Goal: Task Accomplishment & Management: Manage account settings

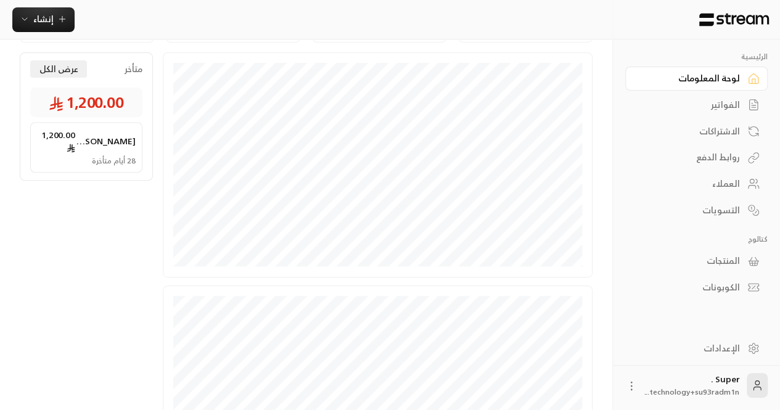
scroll to position [211, 0]
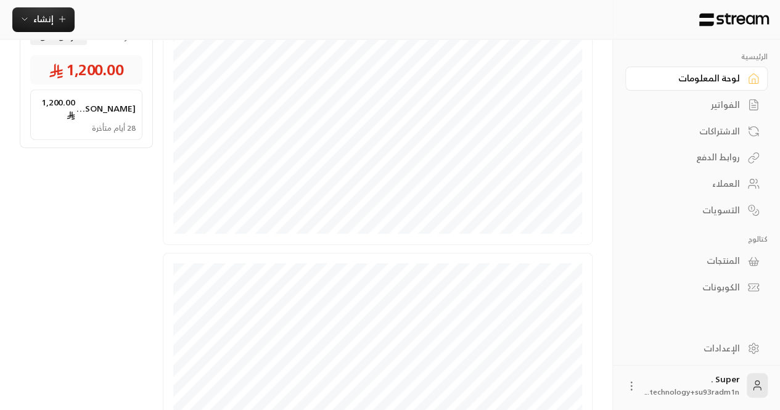
click at [752, 348] on circle at bounding box center [753, 348] width 3 height 3
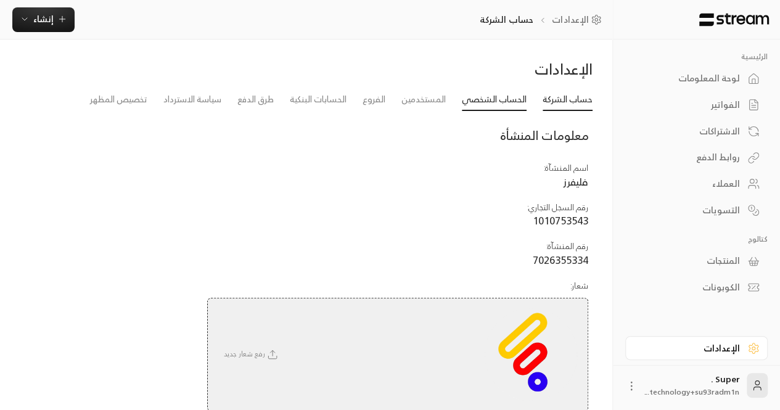
click at [484, 105] on link "الحساب الشخصي" at bounding box center [494, 100] width 65 height 22
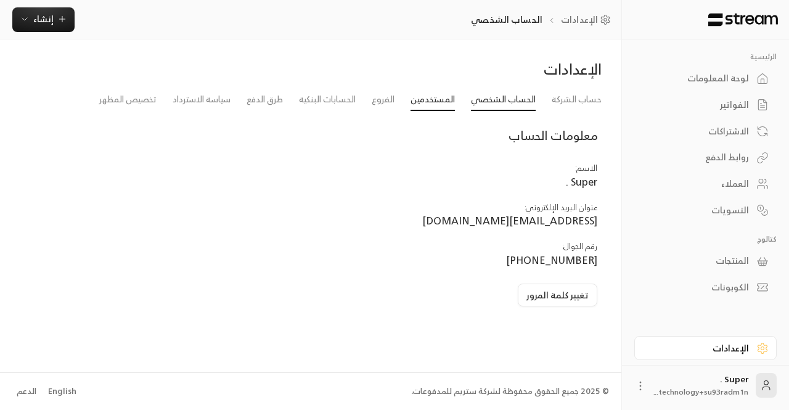
click at [423, 103] on link "المستخدمين" at bounding box center [432, 100] width 44 height 22
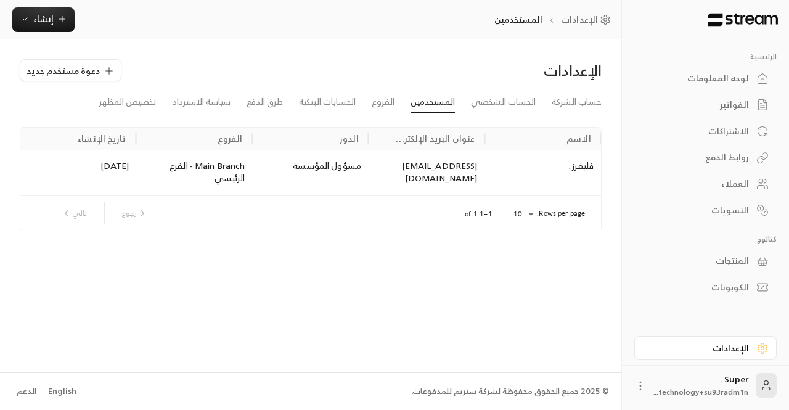
click at [435, 166] on div "info@flavours.sa" at bounding box center [427, 173] width 116 height 46
copy div "info@flavours.sa"
click at [19, 158] on div "الاسم عنوان البريد الإلكتروني الدور الفروع تاريخ الإنشاء فليفرز . info@flavours…" at bounding box center [311, 178] width 594 height 124
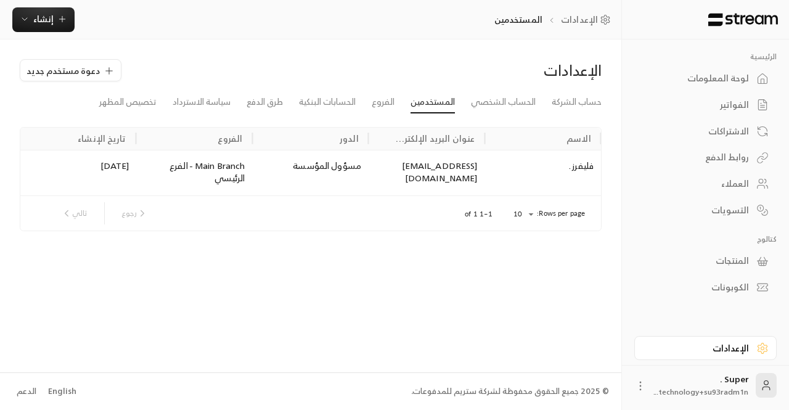
click at [26, 293] on div "الإعدادات دعوة مستخدم جديد حساب الشركة الحساب الشخصي المستخدمين الفروع الحسابات…" at bounding box center [310, 205] width 621 height 332
click at [58, 392] on div "English" at bounding box center [62, 391] width 28 height 12
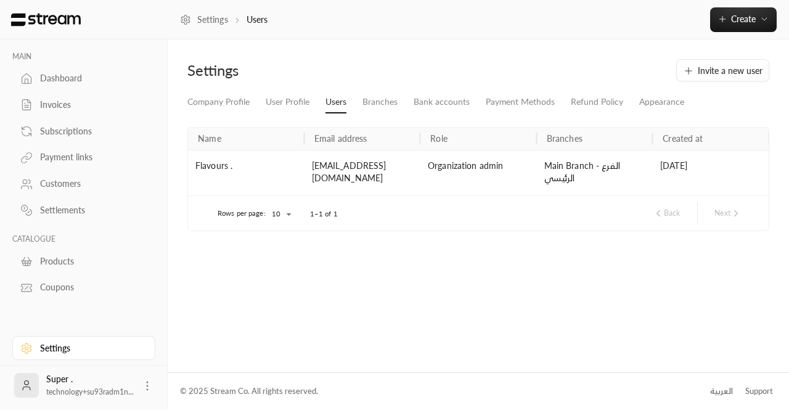
click at [78, 94] on link "Invoices" at bounding box center [83, 105] width 143 height 24
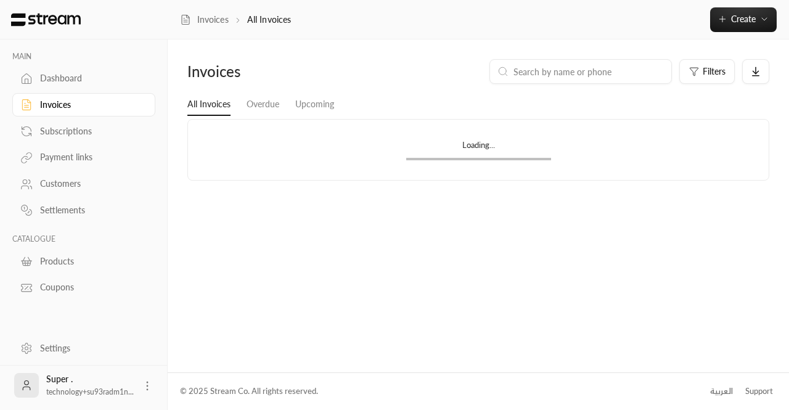
click at [62, 83] on div "Dashboard" at bounding box center [90, 78] width 100 height 12
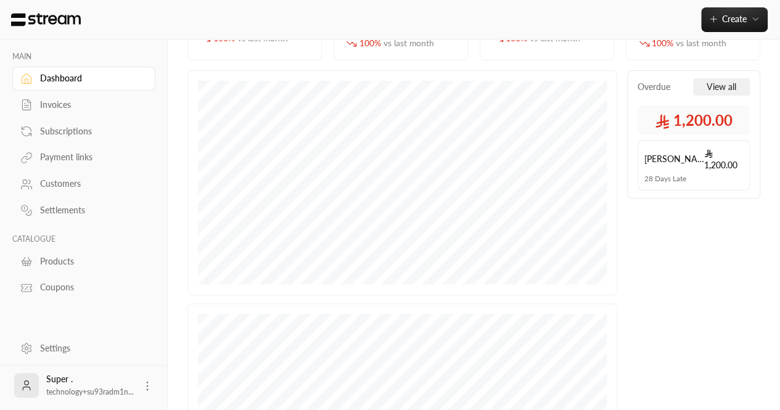
scroll to position [139, 0]
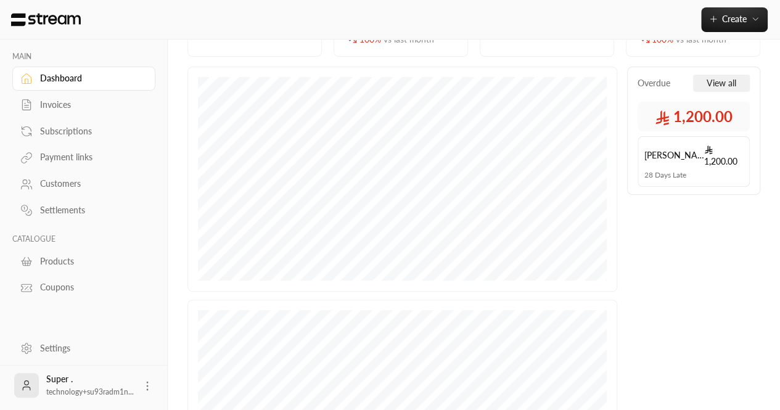
click at [33, 346] on link "Settings" at bounding box center [83, 348] width 143 height 24
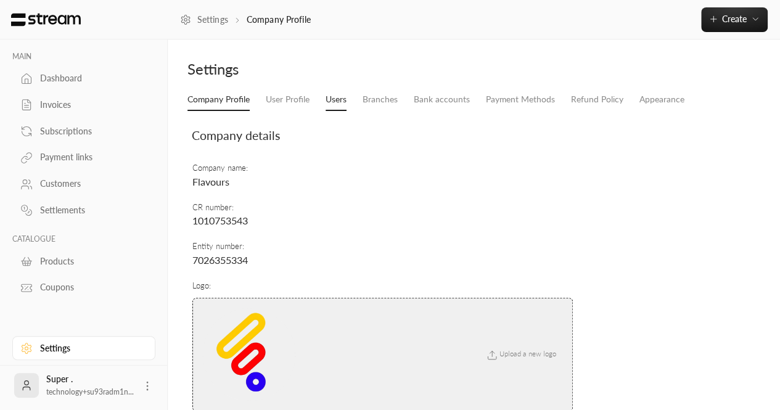
click at [345, 105] on link "Users" at bounding box center [335, 100] width 21 height 22
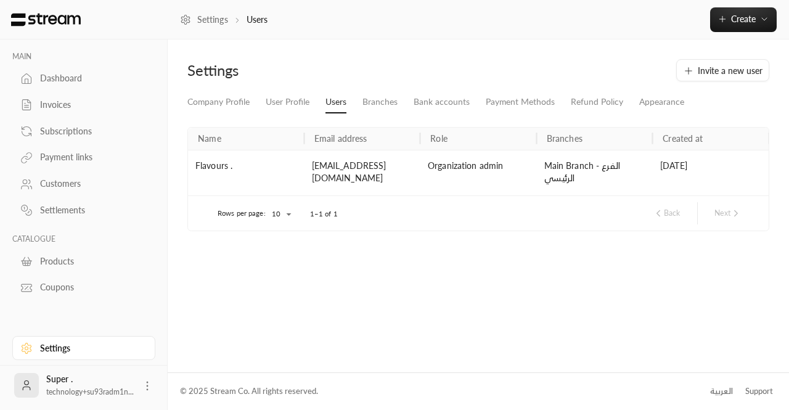
click at [345, 166] on div "info@flavours.sa" at bounding box center [362, 173] width 116 height 46
copy div "info@flavours.sa"
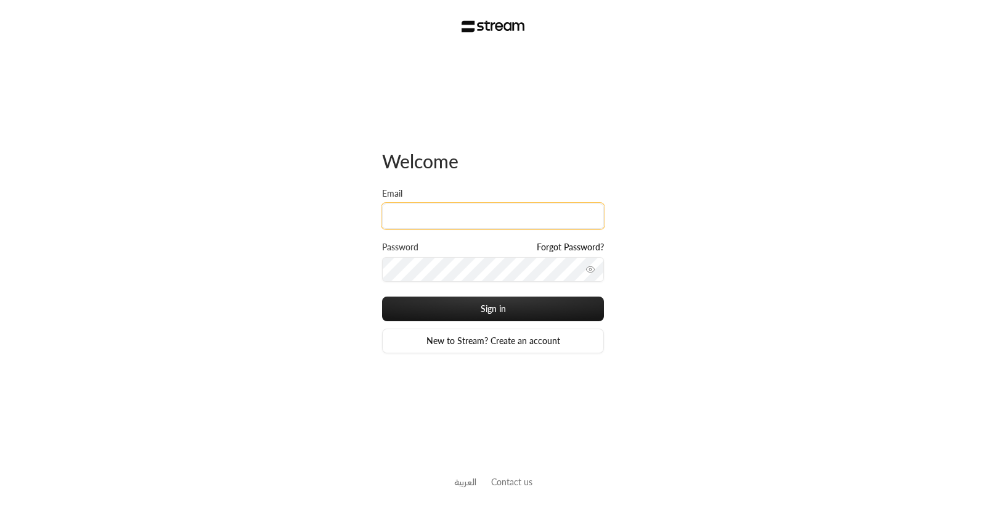
click at [430, 206] on input "Email" at bounding box center [493, 215] width 222 height 25
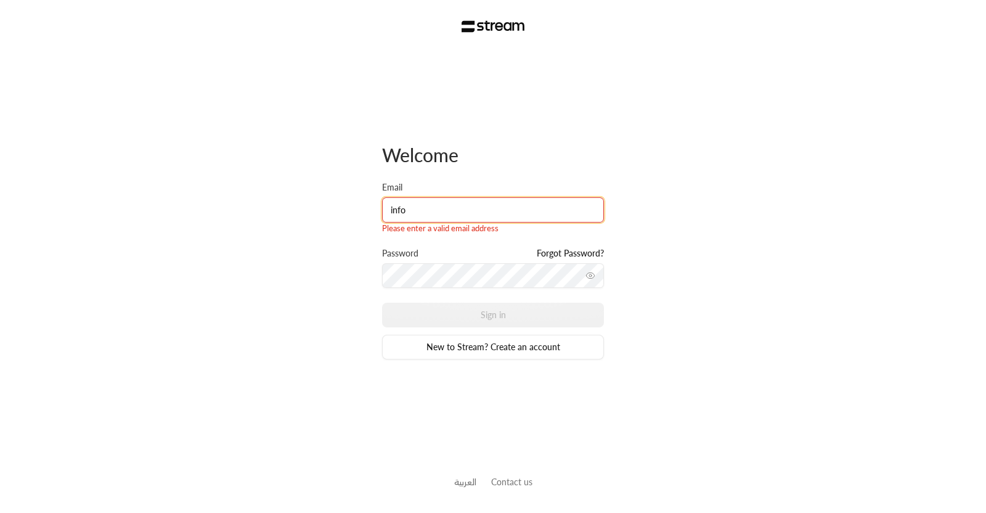
type input "[EMAIL_ADDRESS][DOMAIN_NAME]"
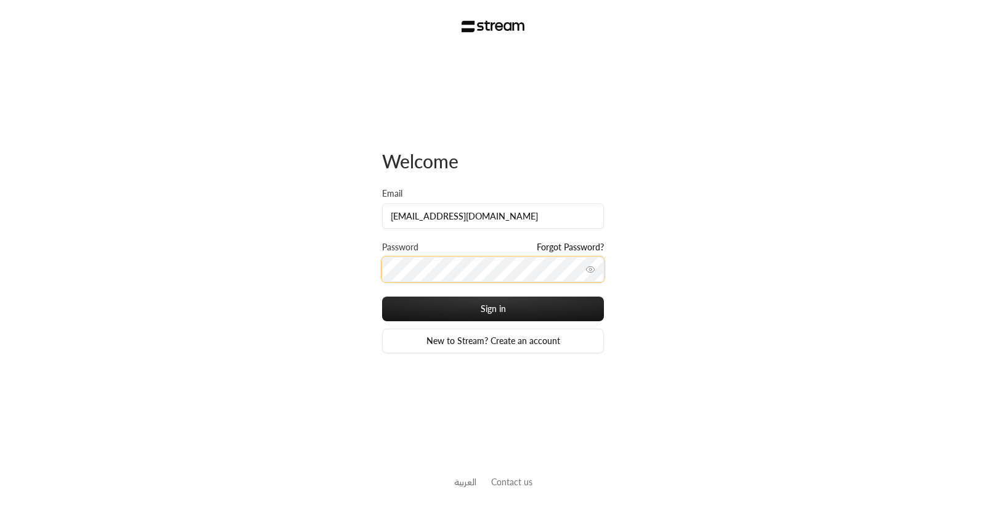
click at [382, 296] on button "Sign in" at bounding box center [493, 308] width 222 height 25
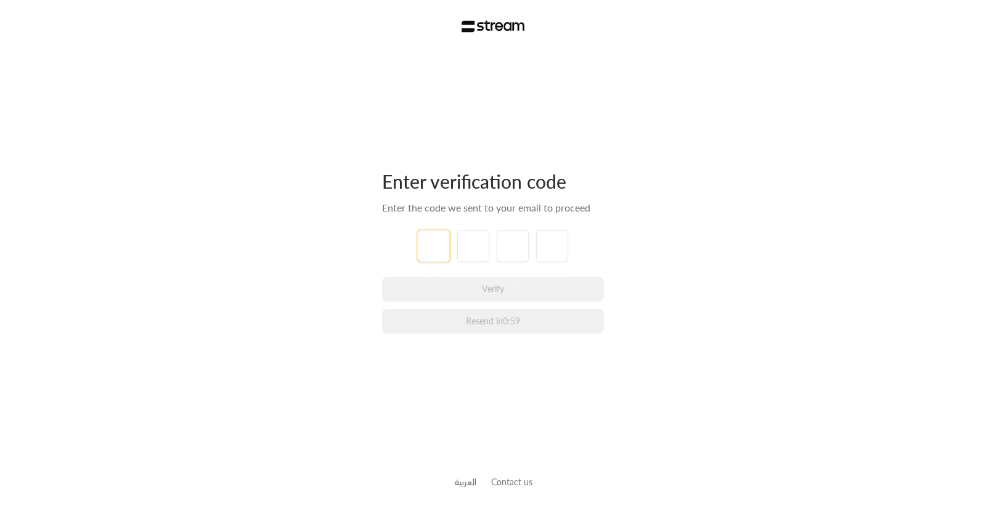
click at [433, 250] on input "tel" at bounding box center [434, 246] width 32 height 32
type input "1"
type input "2"
type input "3"
type input "4"
